Goal: Task Accomplishment & Management: Manage account settings

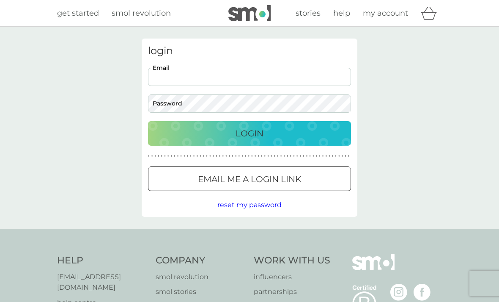
type input "[EMAIL_ADDRESS][DOMAIN_NAME]"
click at [250, 133] on button "Login" at bounding box center [249, 133] width 203 height 25
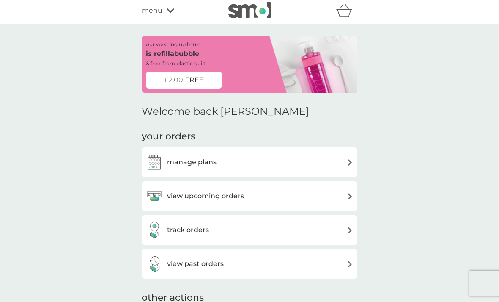
scroll to position [2, 0]
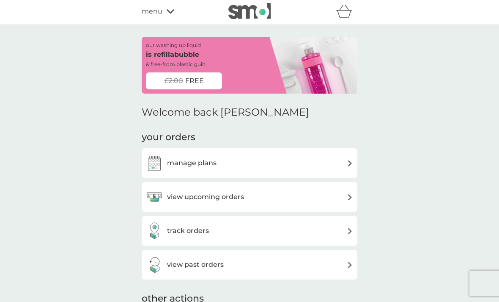
click at [182, 161] on h3 "manage plans" at bounding box center [192, 162] width 50 height 11
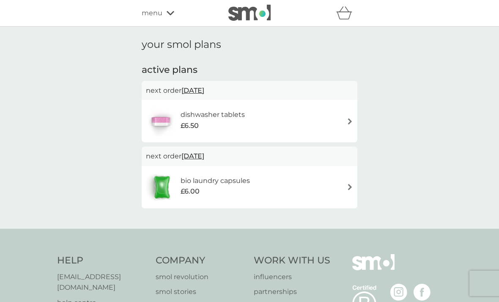
click at [191, 92] on span "[DATE]" at bounding box center [193, 90] width 23 height 17
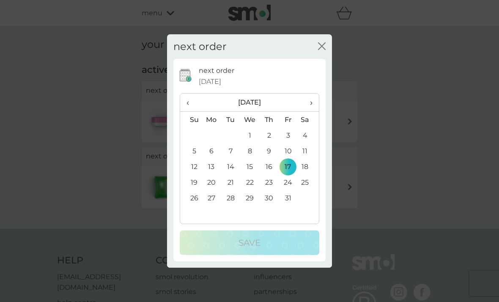
click at [313, 106] on th "›" at bounding box center [308, 103] width 21 height 18
click at [315, 105] on th "›" at bounding box center [308, 103] width 21 height 18
click at [211, 168] on td "15" at bounding box center [211, 167] width 19 height 16
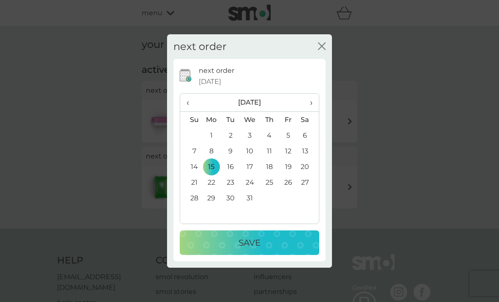
click at [250, 241] on p "Save" at bounding box center [250, 243] width 22 height 14
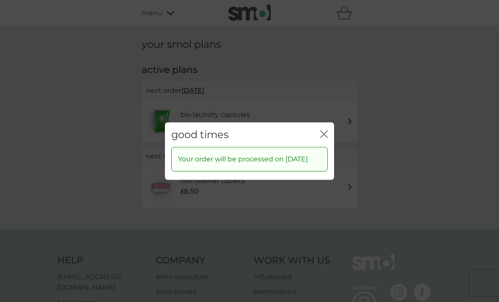
click at [322, 133] on button "close" at bounding box center [324, 134] width 8 height 9
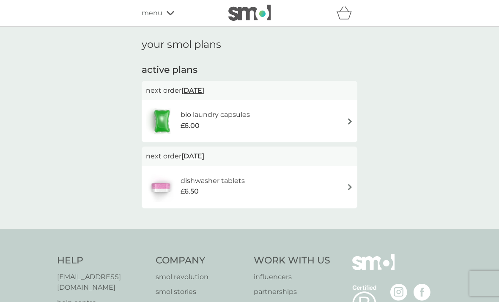
click at [192, 156] on span "[DATE]" at bounding box center [193, 156] width 23 height 17
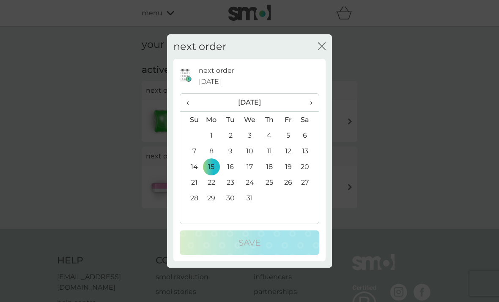
click at [289, 147] on td "12" at bounding box center [288, 151] width 19 height 16
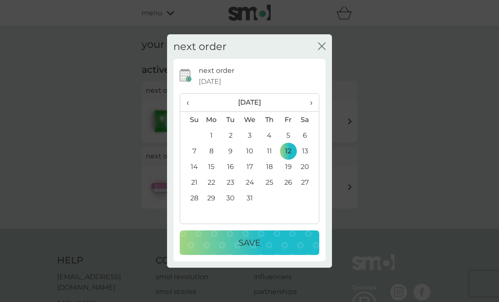
click at [241, 244] on p "Save" at bounding box center [250, 243] width 22 height 14
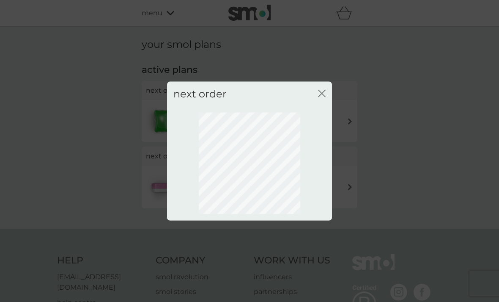
click at [322, 97] on button "close" at bounding box center [322, 93] width 8 height 9
click at [319, 94] on icon "close" at bounding box center [322, 93] width 8 height 8
click at [95, 154] on div "next order close" at bounding box center [249, 151] width 499 height 302
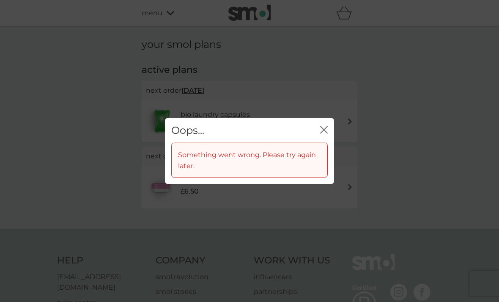
click at [320, 135] on div "Oops... close" at bounding box center [249, 130] width 169 height 25
click at [330, 127] on div "Oops... close" at bounding box center [249, 130] width 169 height 25
click at [323, 131] on icon "close" at bounding box center [322, 129] width 3 height 7
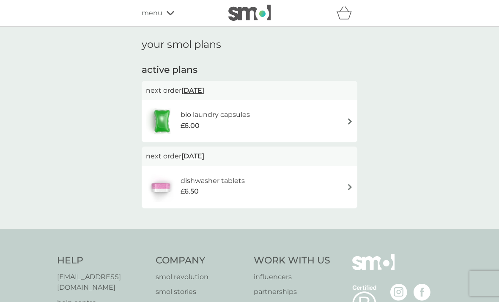
click at [199, 157] on span "[DATE]" at bounding box center [193, 156] width 23 height 17
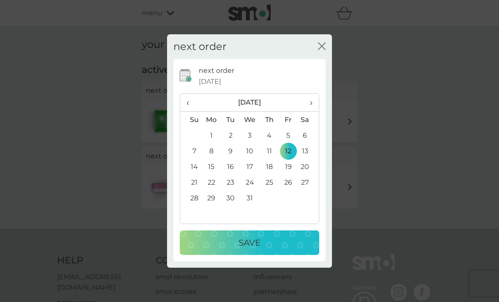
click at [291, 154] on td "12" at bounding box center [288, 151] width 19 height 16
click at [248, 241] on p "Save" at bounding box center [250, 243] width 22 height 14
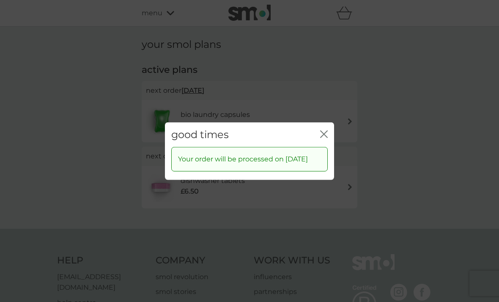
click at [325, 132] on icon "close" at bounding box center [324, 134] width 8 height 8
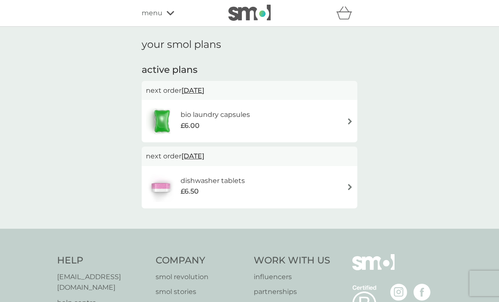
click at [201, 91] on span "[DATE]" at bounding box center [193, 90] width 23 height 17
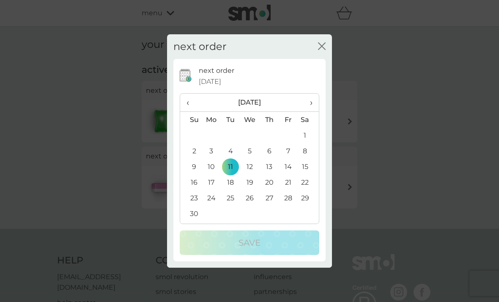
click at [313, 104] on th "›" at bounding box center [308, 103] width 21 height 18
click at [292, 152] on td "12" at bounding box center [288, 151] width 19 height 16
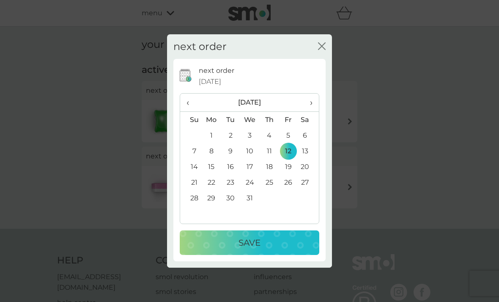
click at [245, 242] on p "Save" at bounding box center [250, 243] width 22 height 14
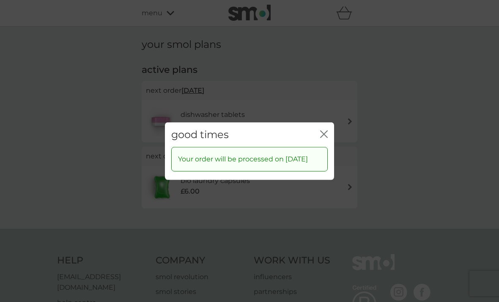
click at [328, 130] on icon "close" at bounding box center [324, 134] width 8 height 8
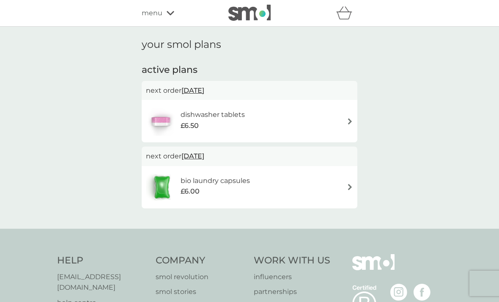
click at [162, 14] on span "menu" at bounding box center [152, 13] width 21 height 11
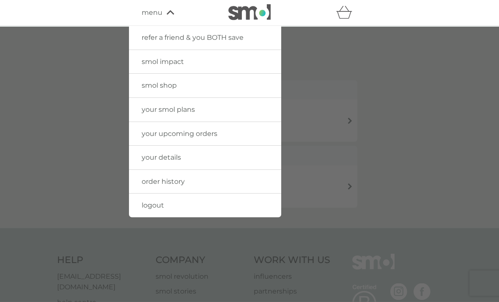
scroll to position [1, 0]
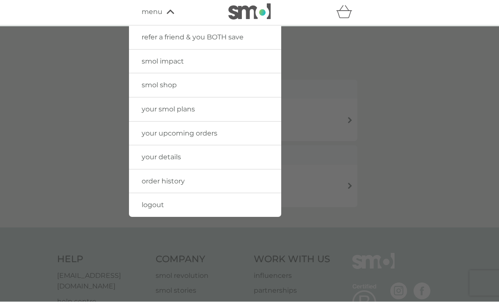
click at [154, 182] on span "order history" at bounding box center [163, 181] width 43 height 8
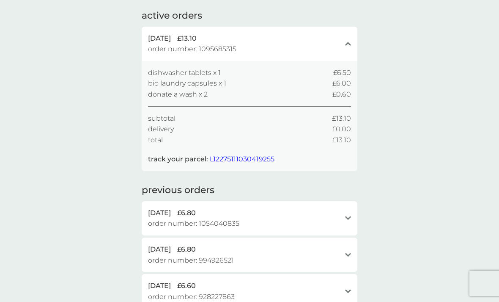
scroll to position [55, 0]
click at [246, 155] on span "L12275111030419255" at bounding box center [242, 158] width 65 height 8
